Goal: Task Accomplishment & Management: Use online tool/utility

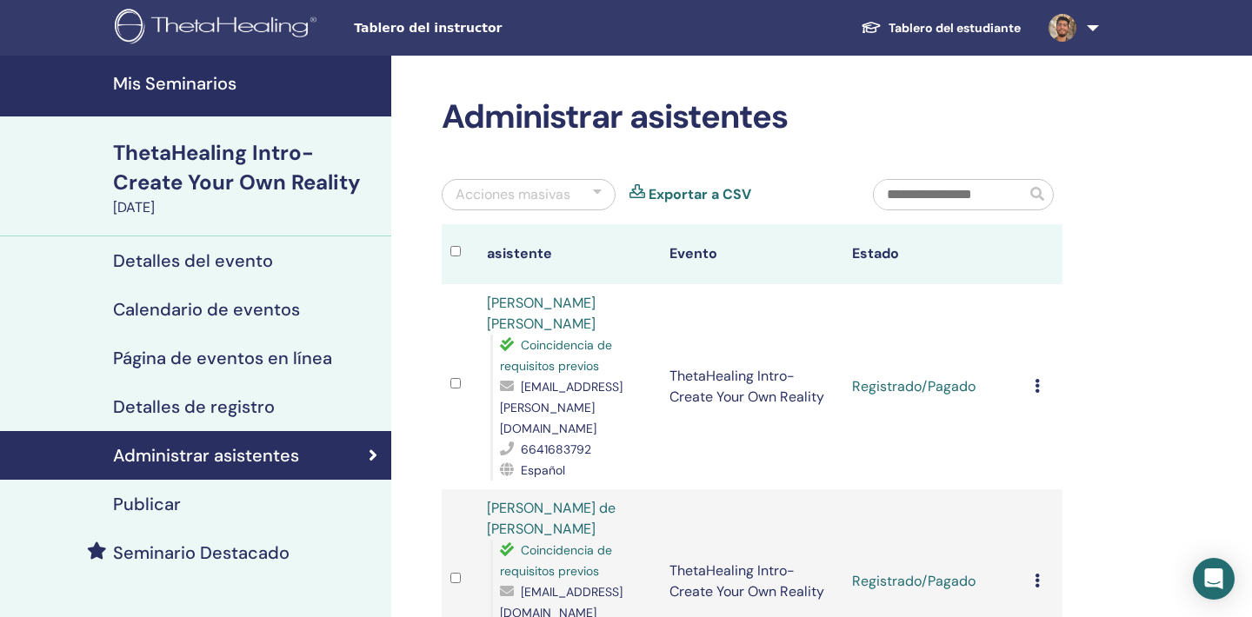
click at [242, 509] on div "Publicar" at bounding box center [195, 504] width 363 height 21
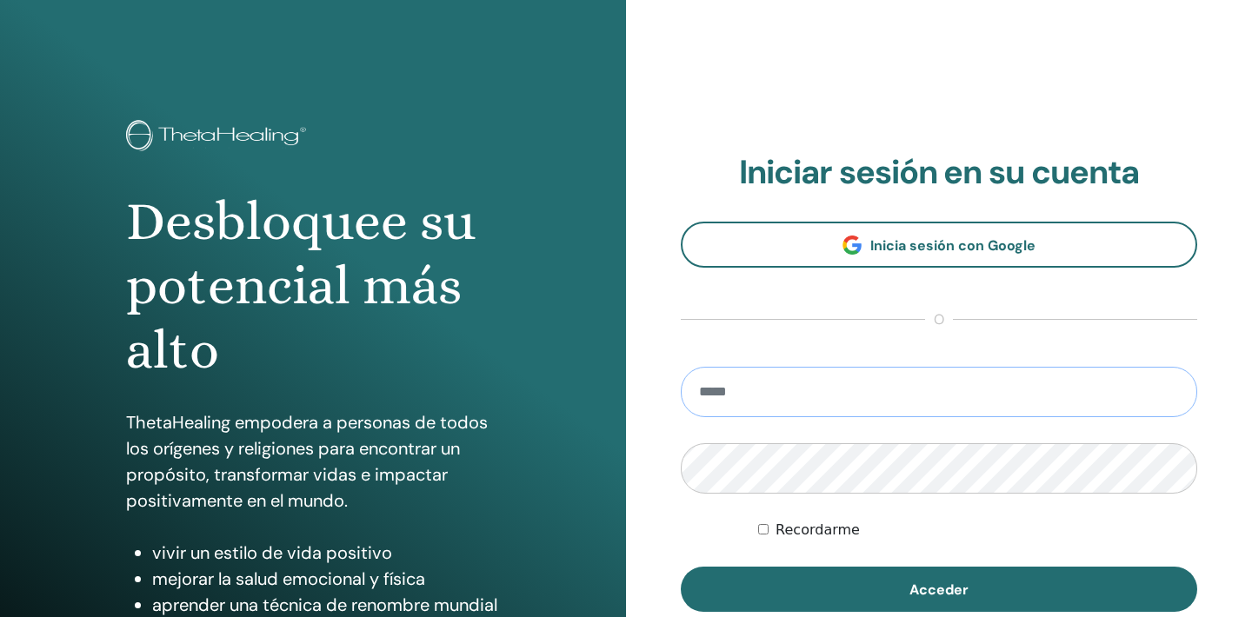
type input "**********"
click at [939, 590] on button "Acceder" at bounding box center [939, 589] width 516 height 45
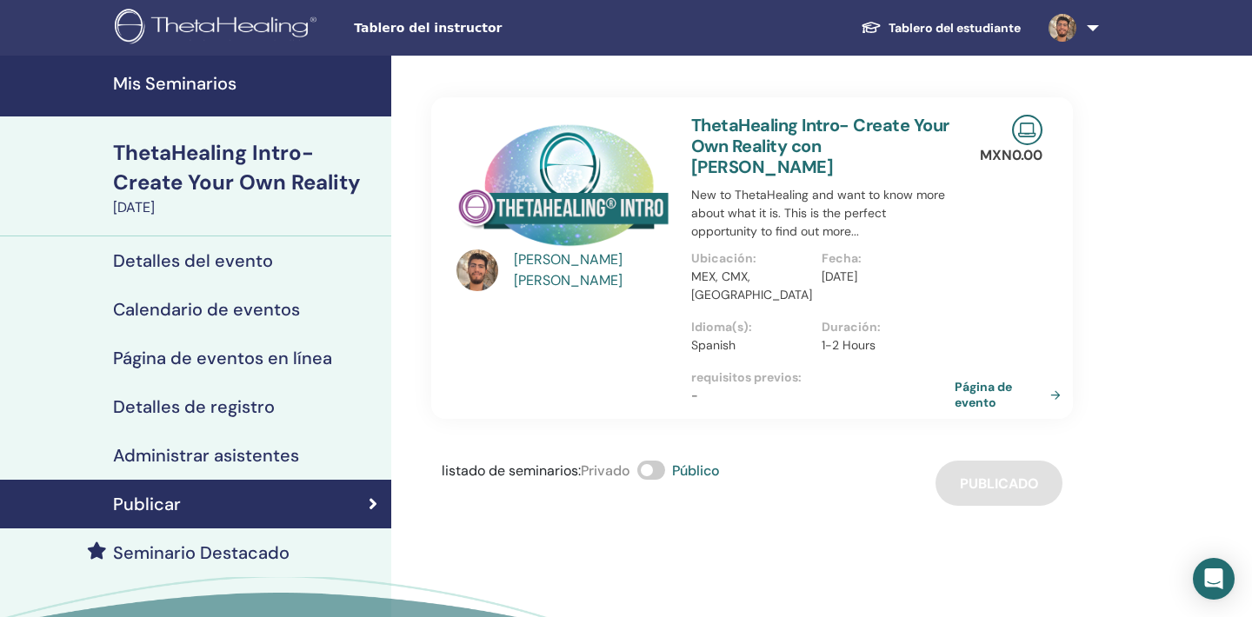
click at [976, 381] on link "Página de evento" at bounding box center [1011, 394] width 113 height 31
